Goal: Navigation & Orientation: Find specific page/section

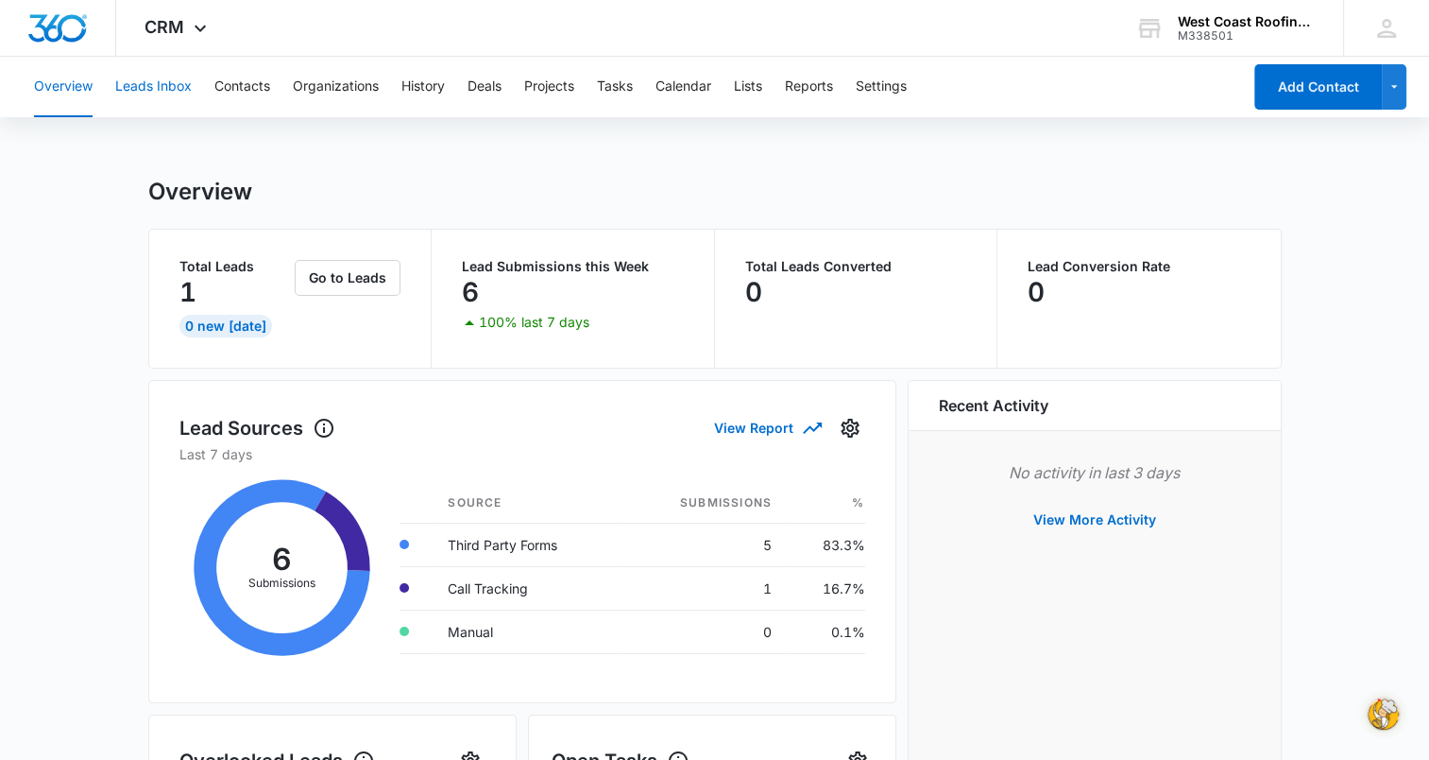
click at [169, 93] on button "Leads Inbox" at bounding box center [153, 87] width 77 height 60
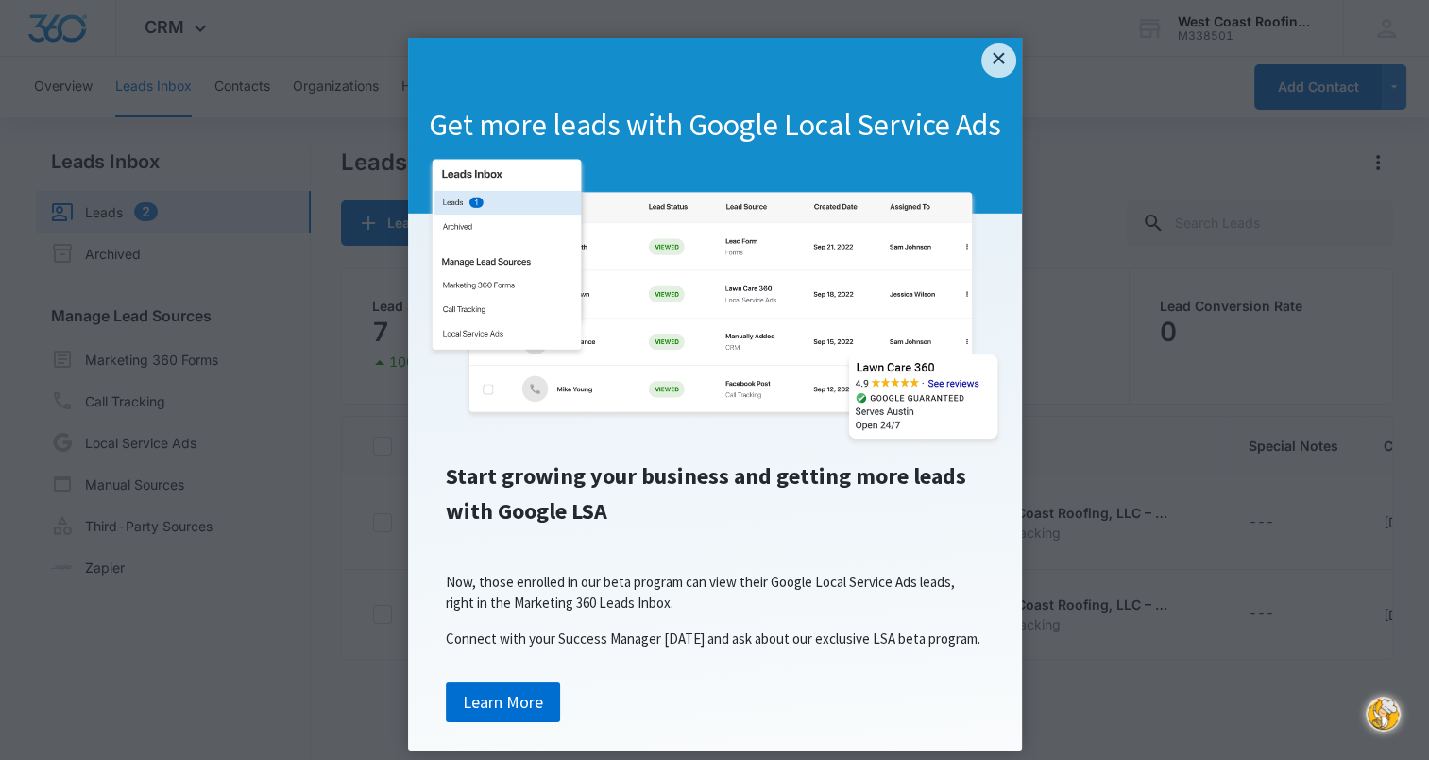
click at [990, 71] on link "×" at bounding box center [999, 60] width 34 height 34
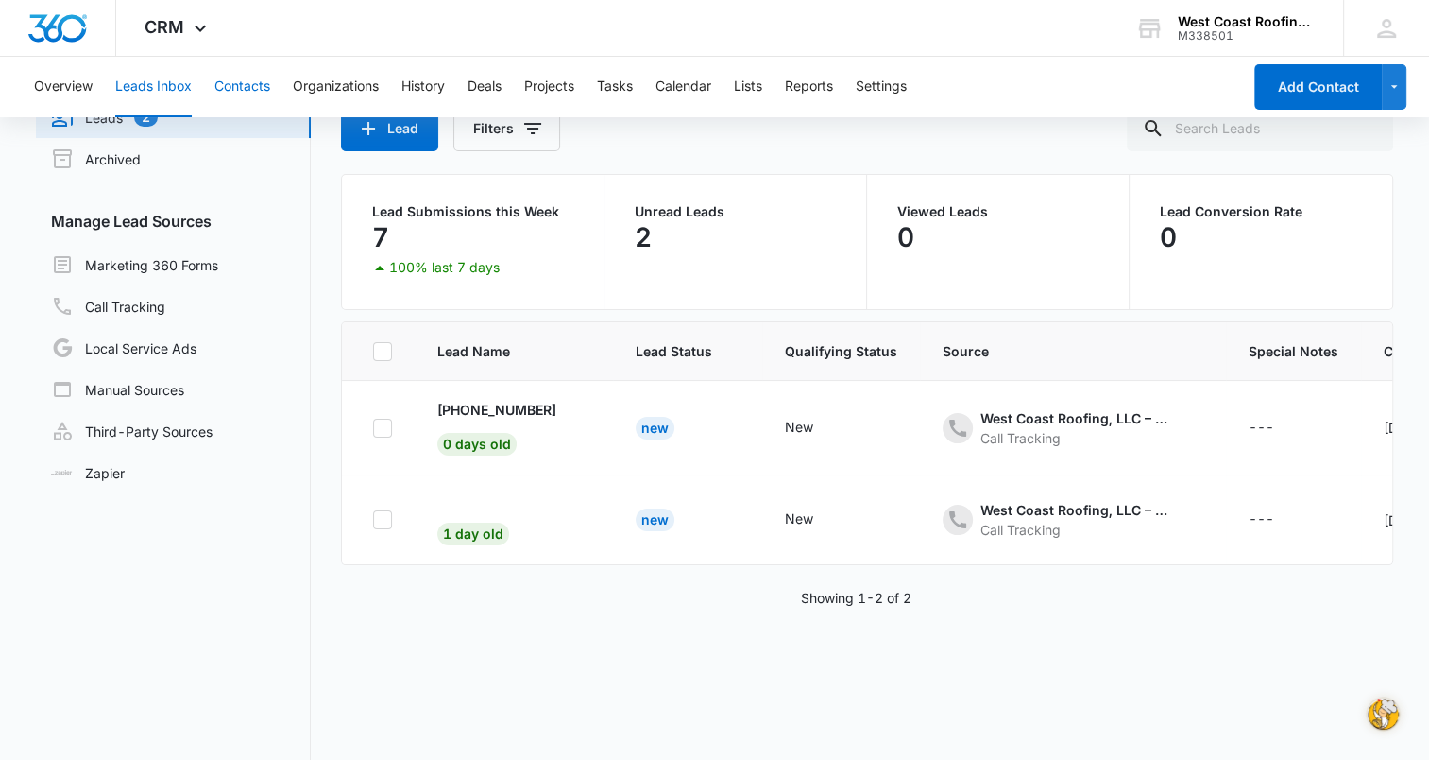
click at [238, 89] on button "Contacts" at bounding box center [242, 87] width 56 height 60
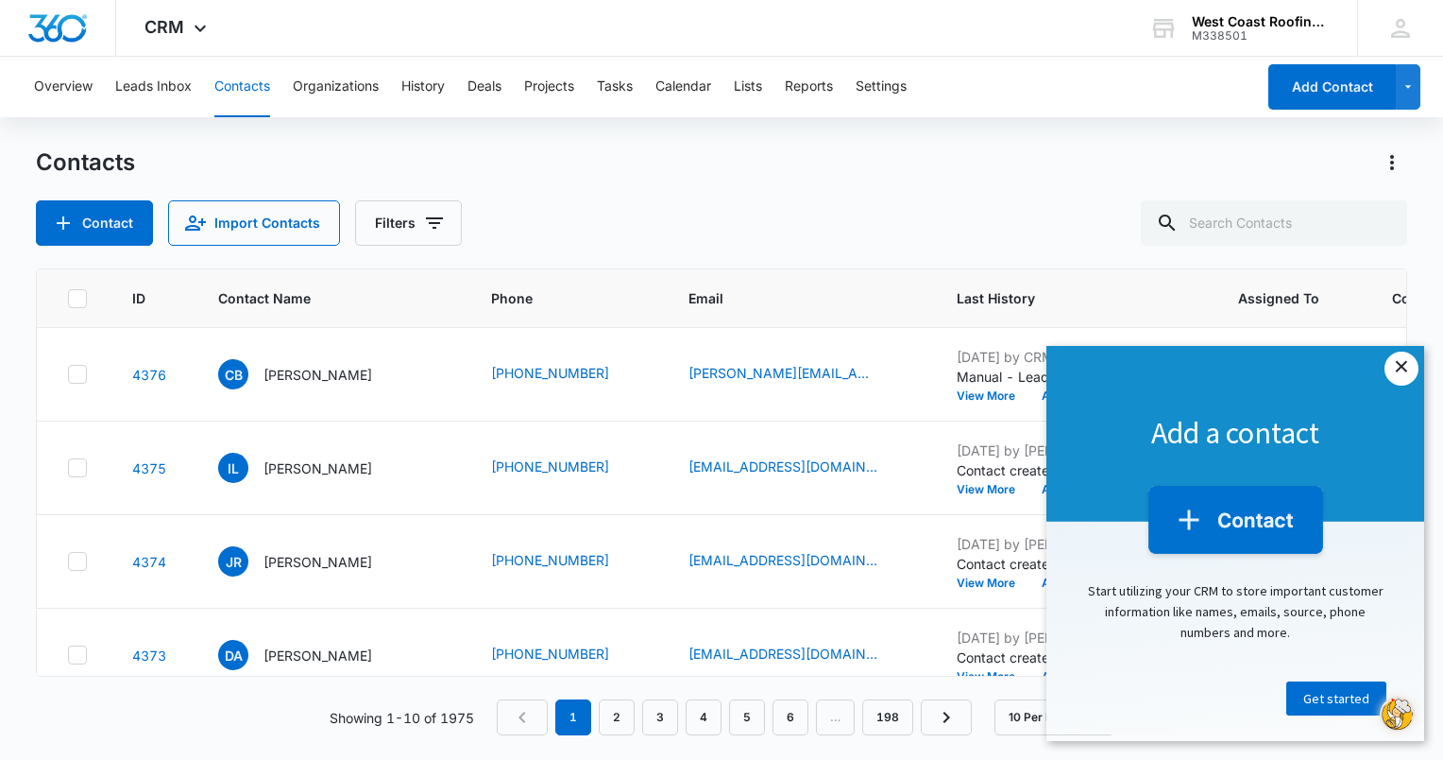
click at [1406, 369] on link "×" at bounding box center [1402, 368] width 34 height 34
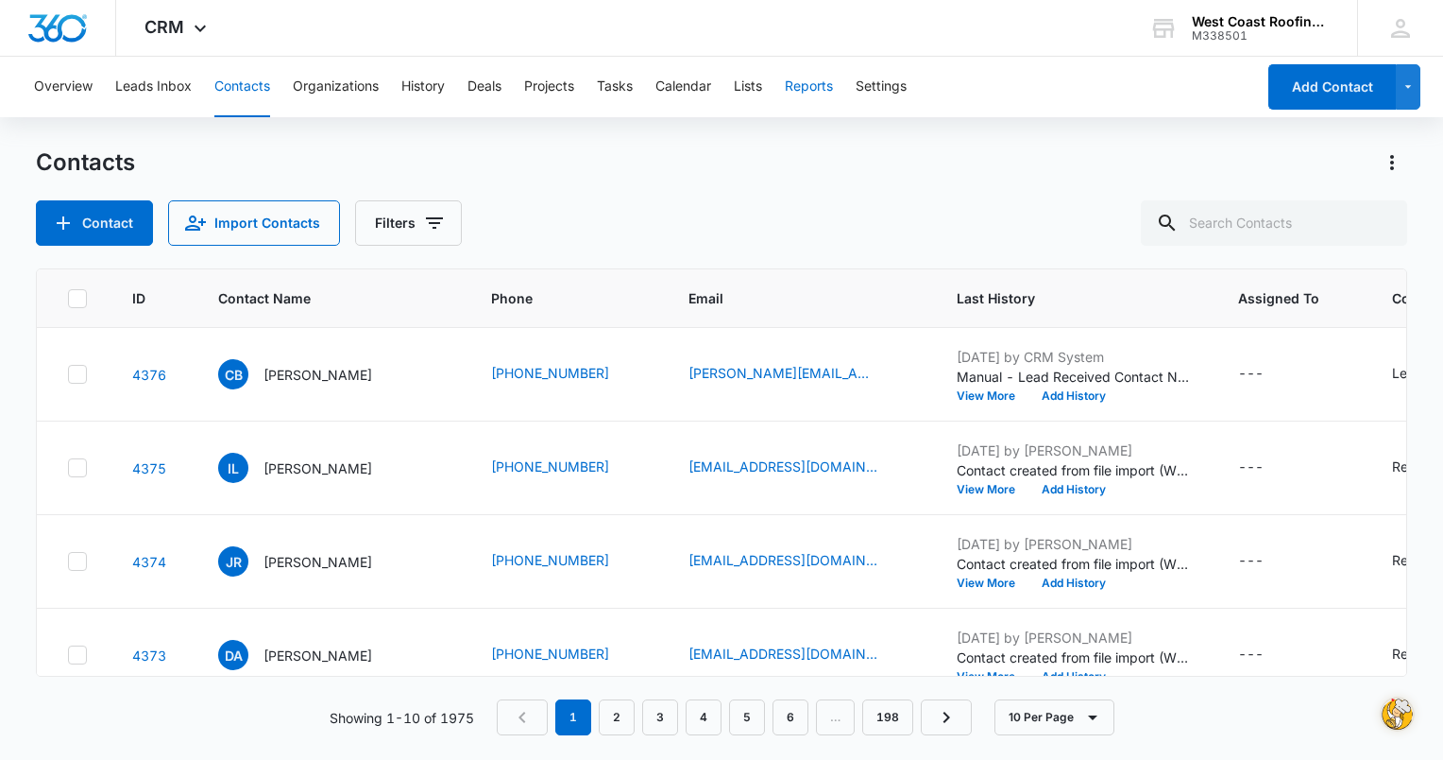
click at [804, 87] on button "Reports" at bounding box center [809, 87] width 48 height 60
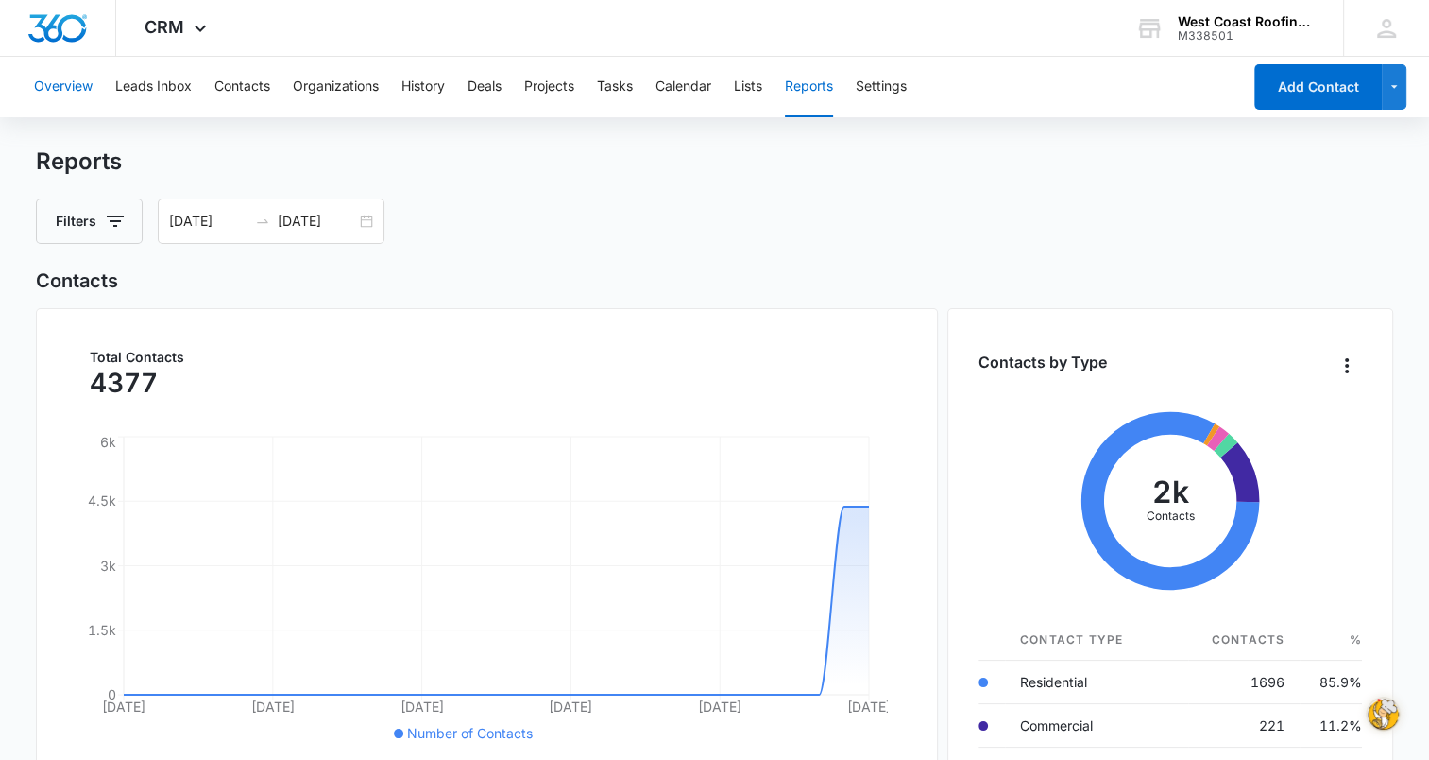
click at [64, 81] on button "Overview" at bounding box center [63, 87] width 59 height 60
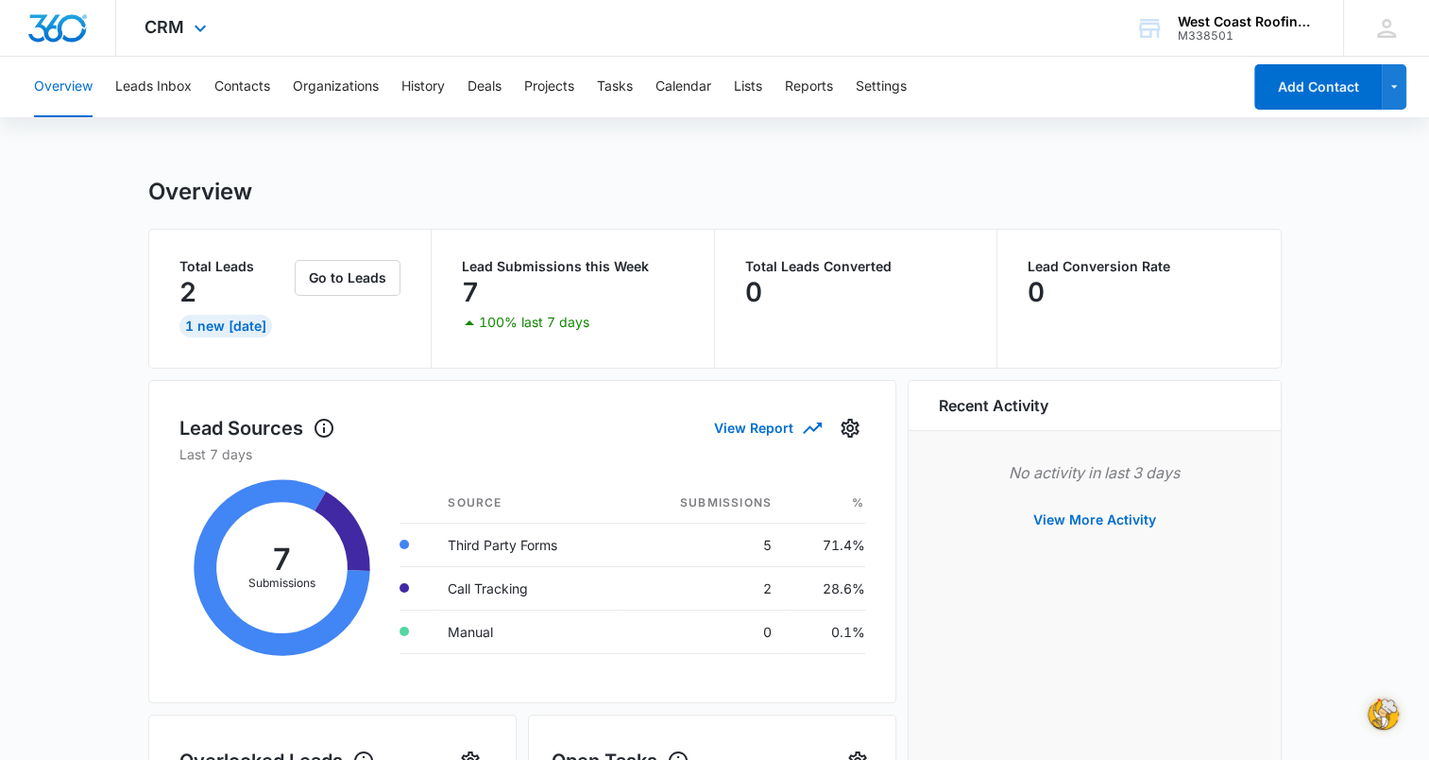
click at [192, 40] on div "CRM Apps Reputation Forms CRM Email Social Content Ads Intelligence Files Brand…" at bounding box center [178, 28] width 124 height 56
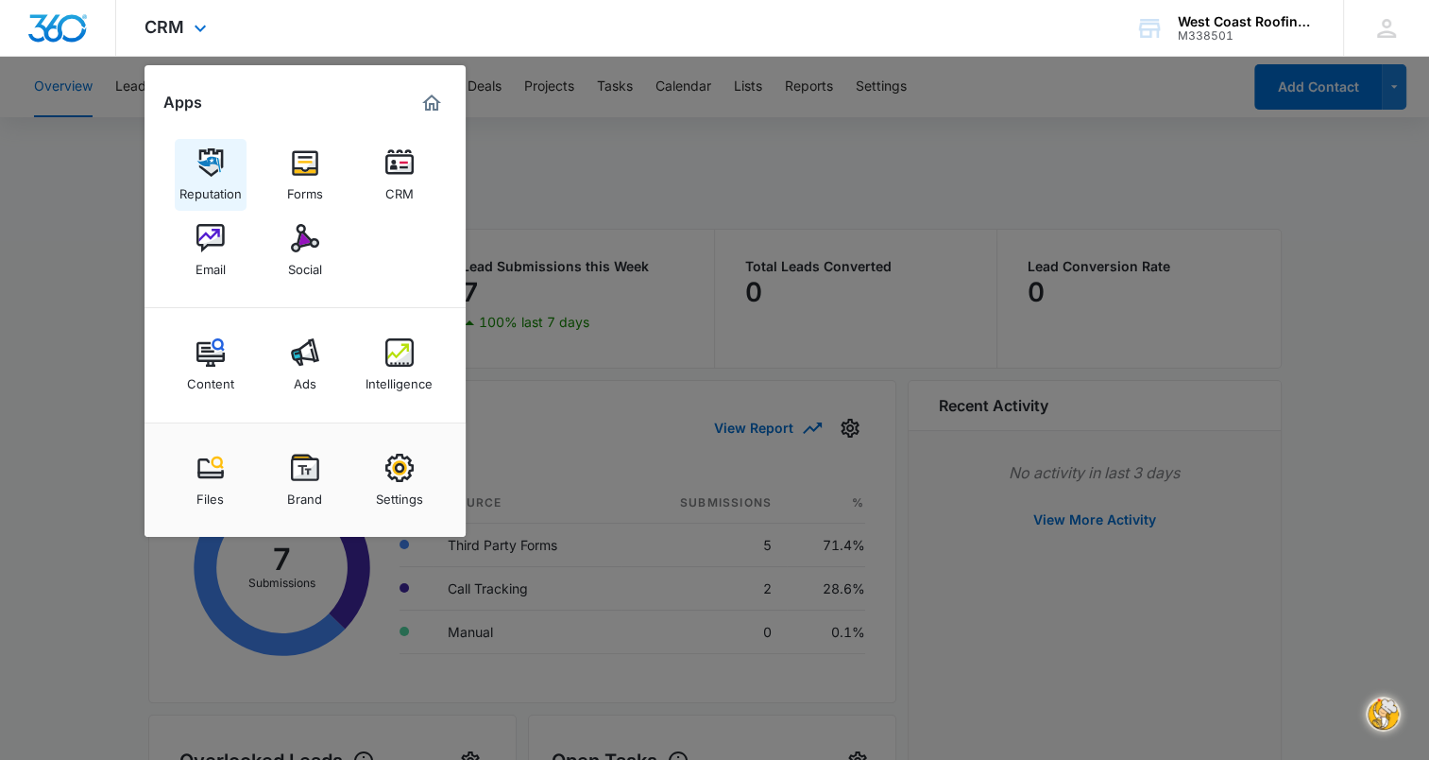
click at [217, 172] on img at bounding box center [210, 162] width 28 height 28
